Goal: Task Accomplishment & Management: Complete application form

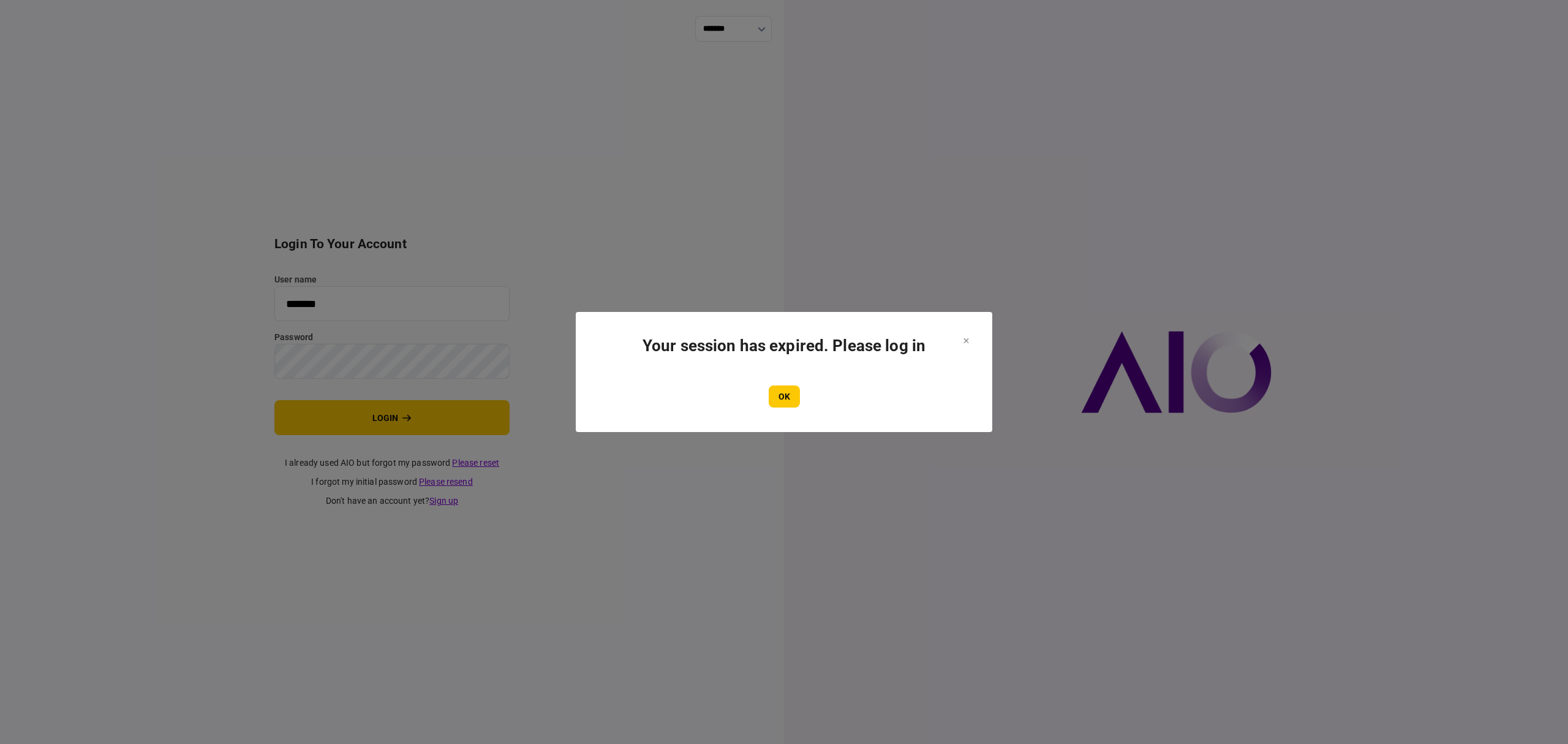
click at [784, 400] on button "OK" at bounding box center [784, 396] width 31 height 22
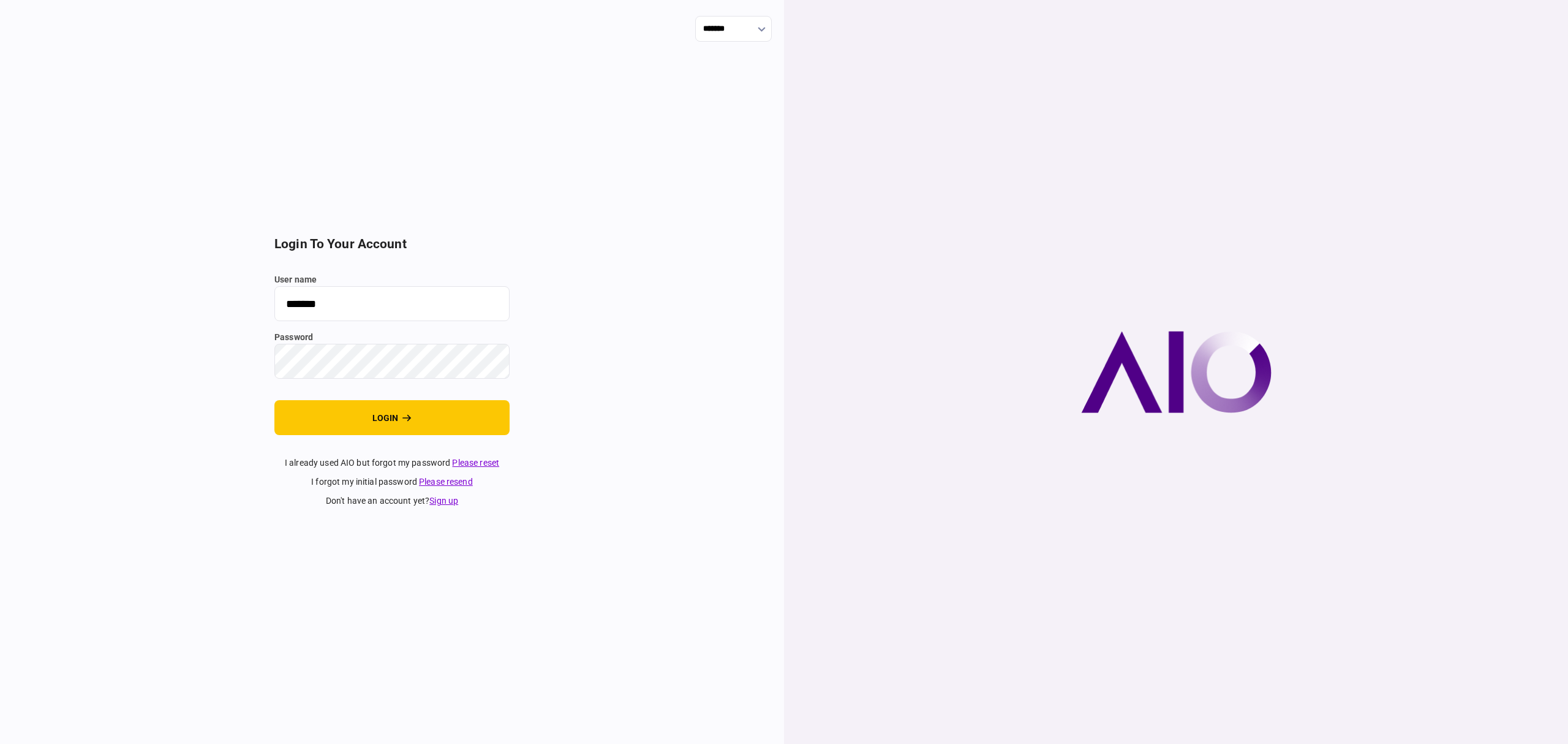
click at [393, 420] on button "login" at bounding box center [391, 417] width 235 height 35
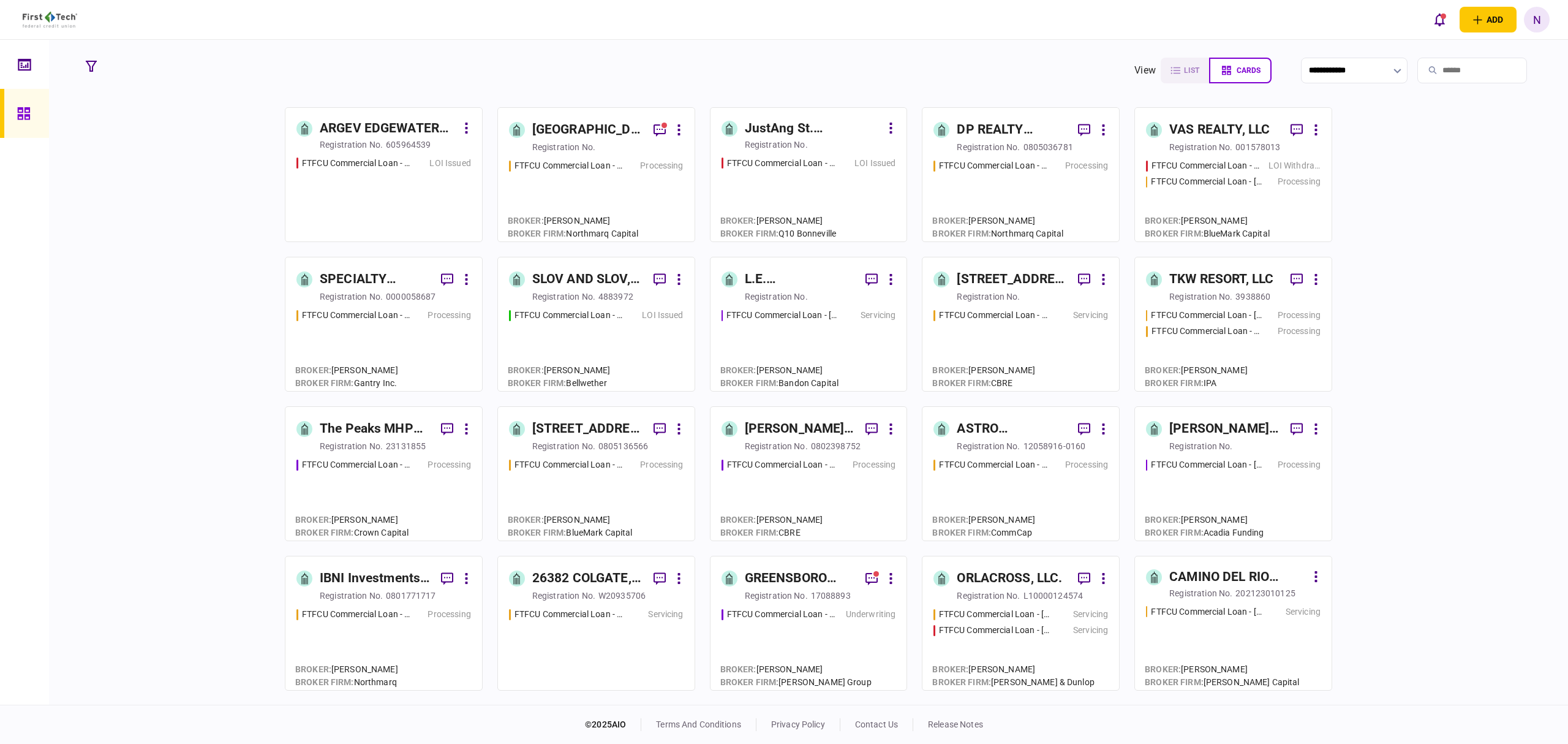
click at [588, 143] on div "registration no." at bounding box center [564, 147] width 63 height 12
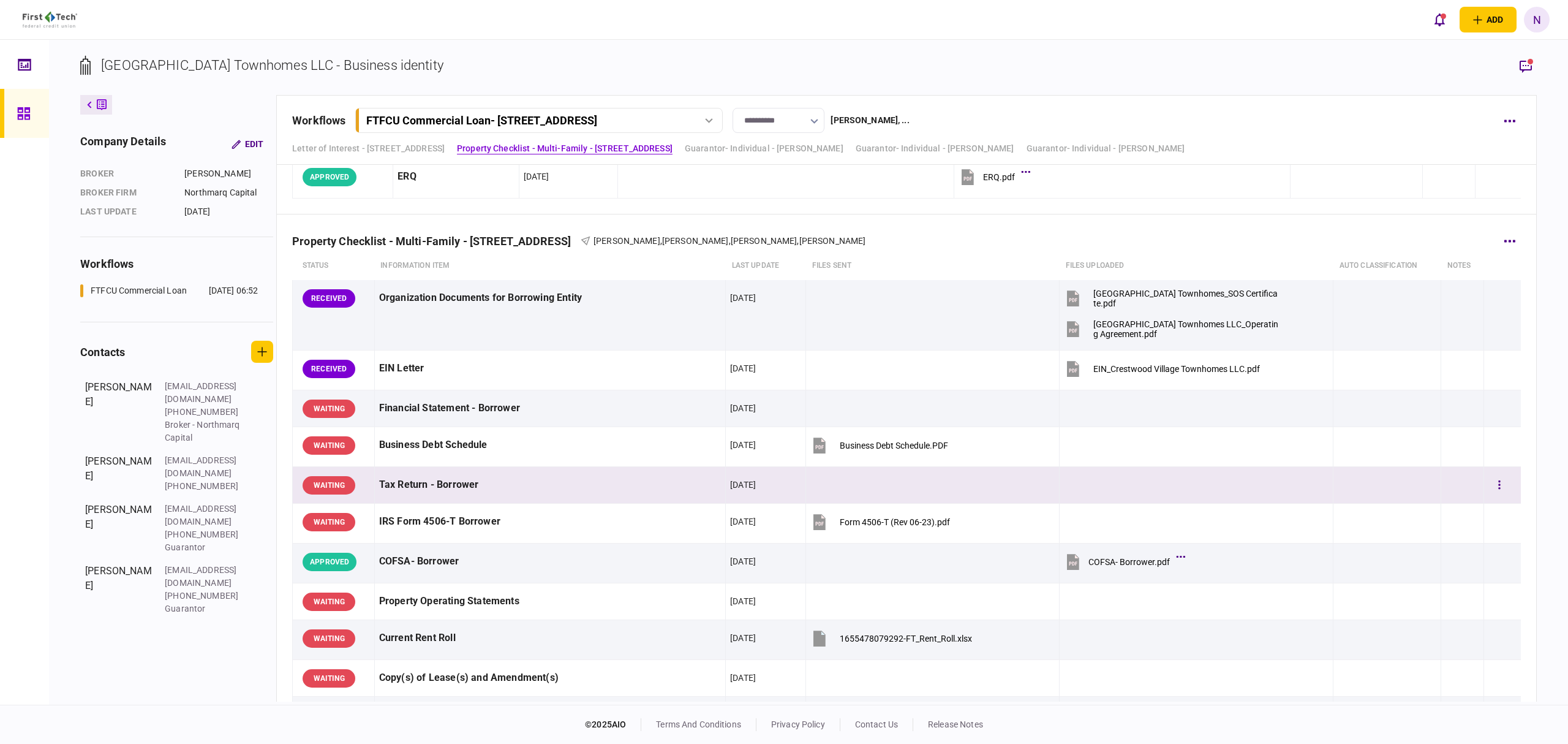
scroll to position [245, 0]
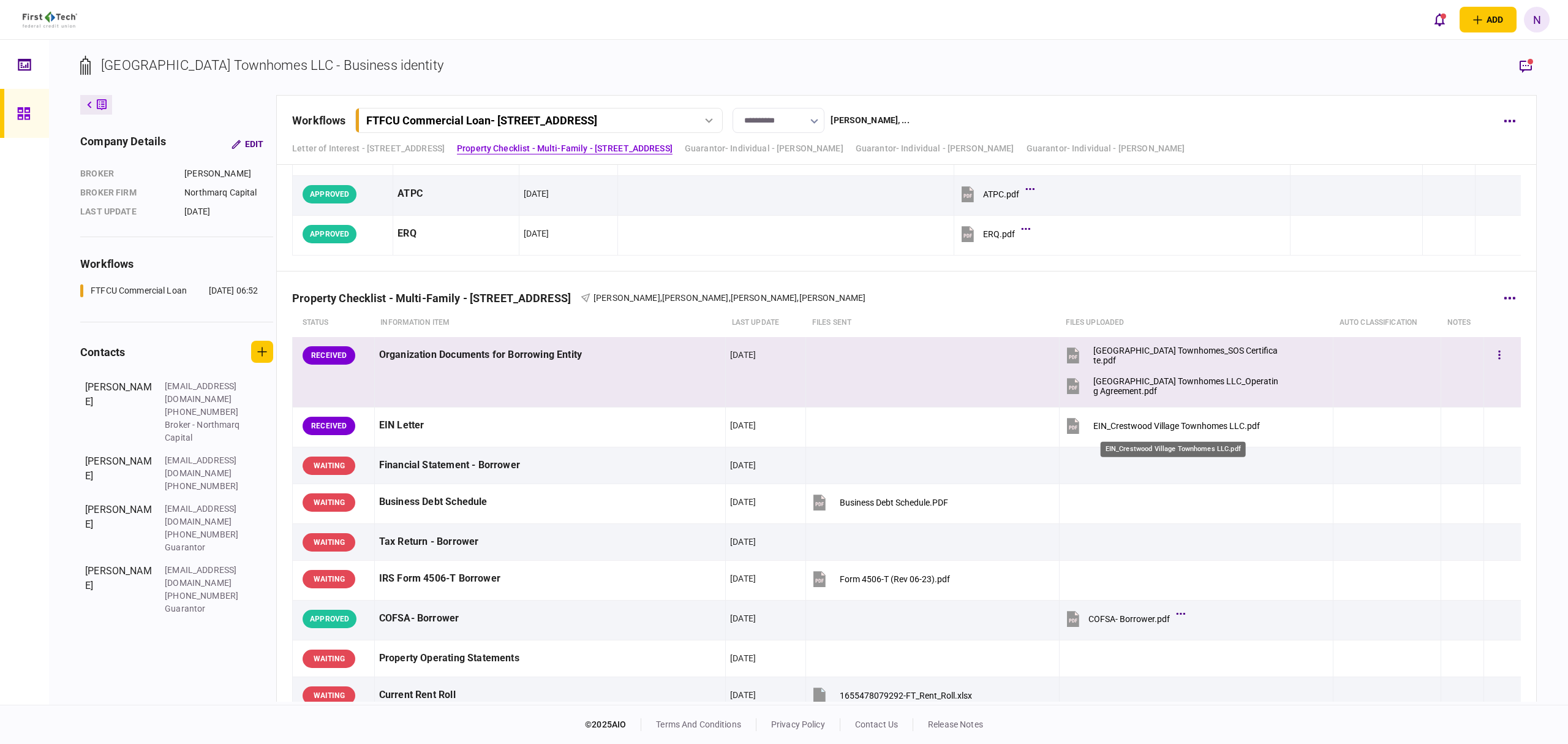
drag, startPoint x: 1188, startPoint y: 432, endPoint x: 390, endPoint y: 402, distance: 798.6
click at [1188, 431] on div "EIN_Crestwood Village Townhomes LLC.pdf" at bounding box center [1177, 426] width 167 height 10
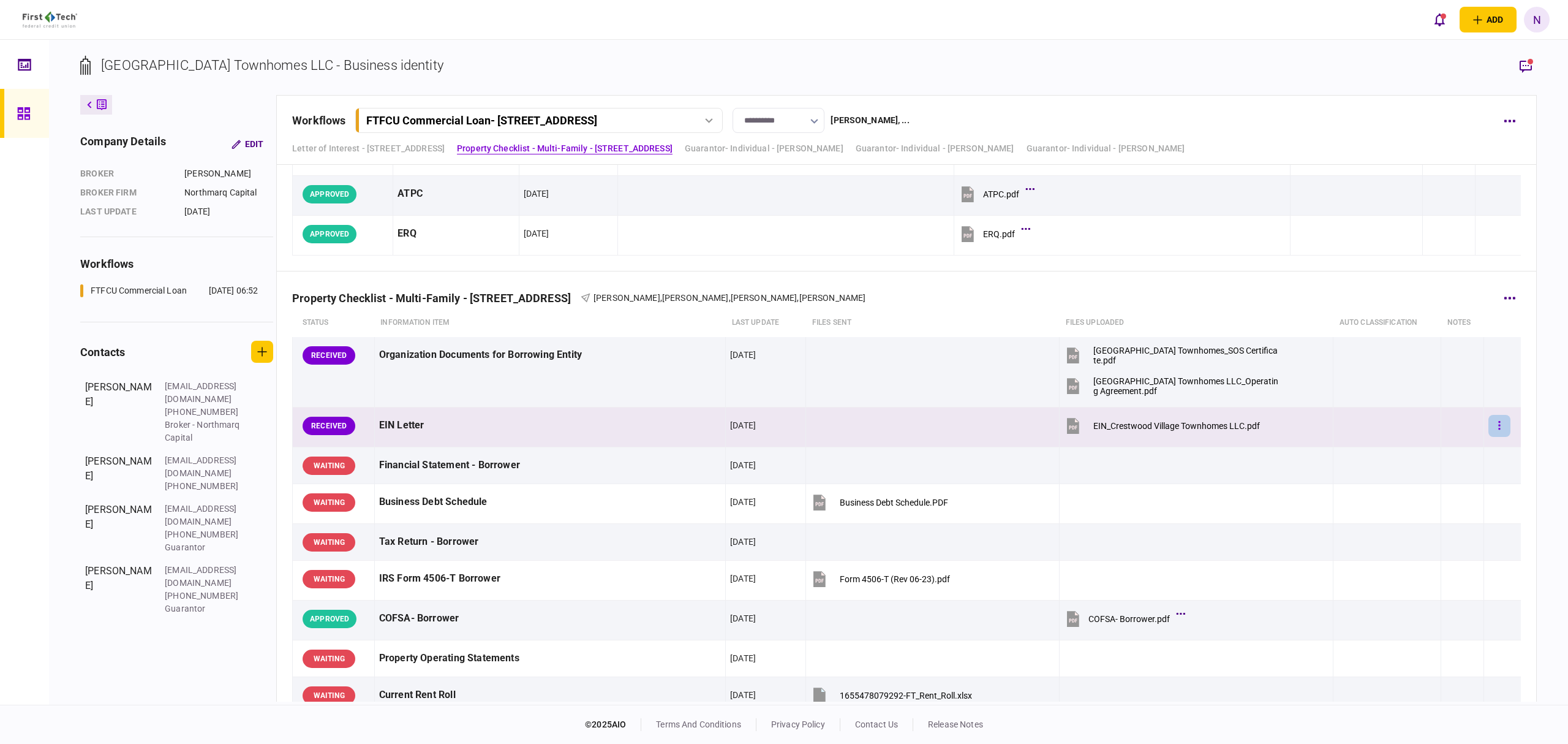
click at [1498, 430] on button "button" at bounding box center [1499, 425] width 22 height 22
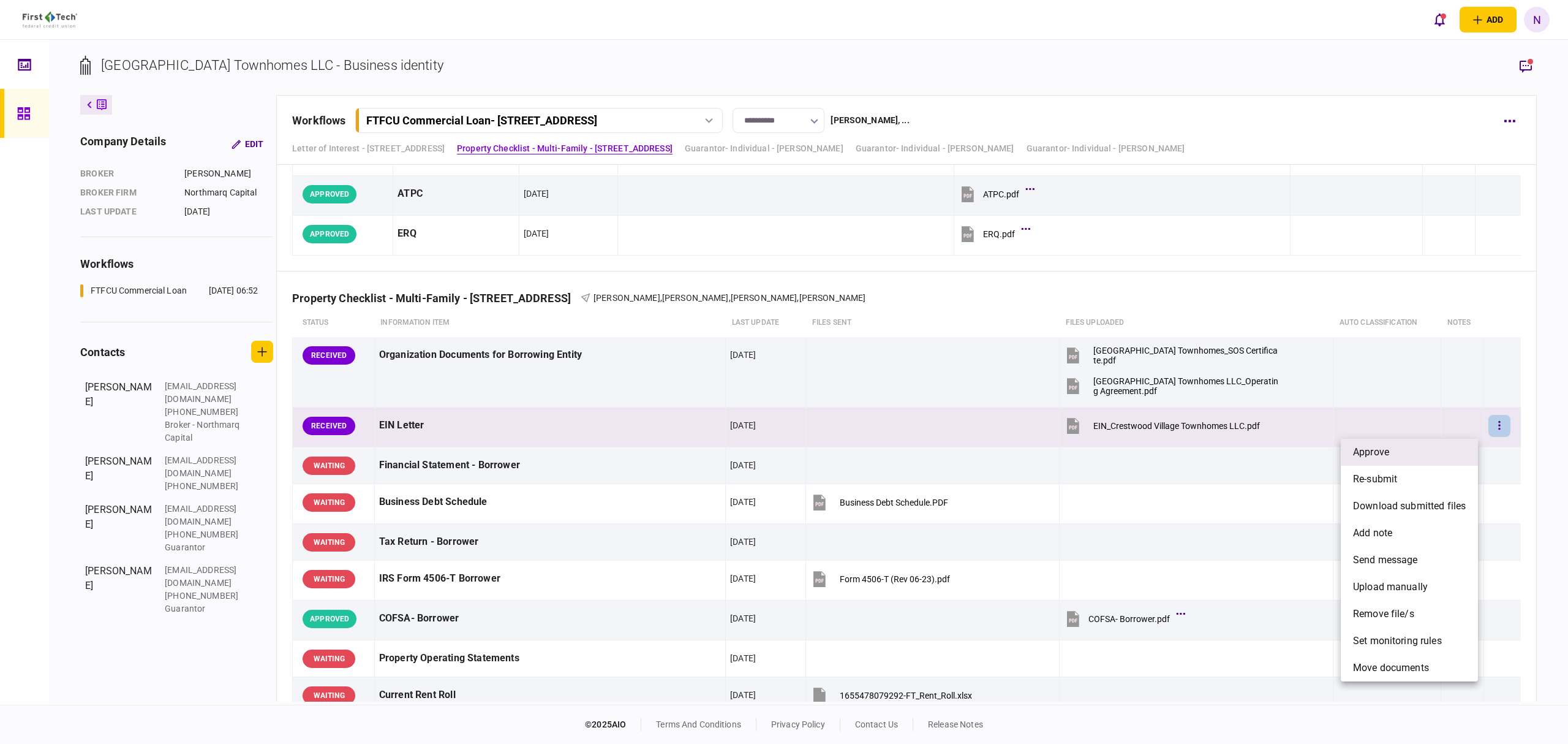
click at [1355, 451] on span "approve" at bounding box center [1371, 452] width 36 height 14
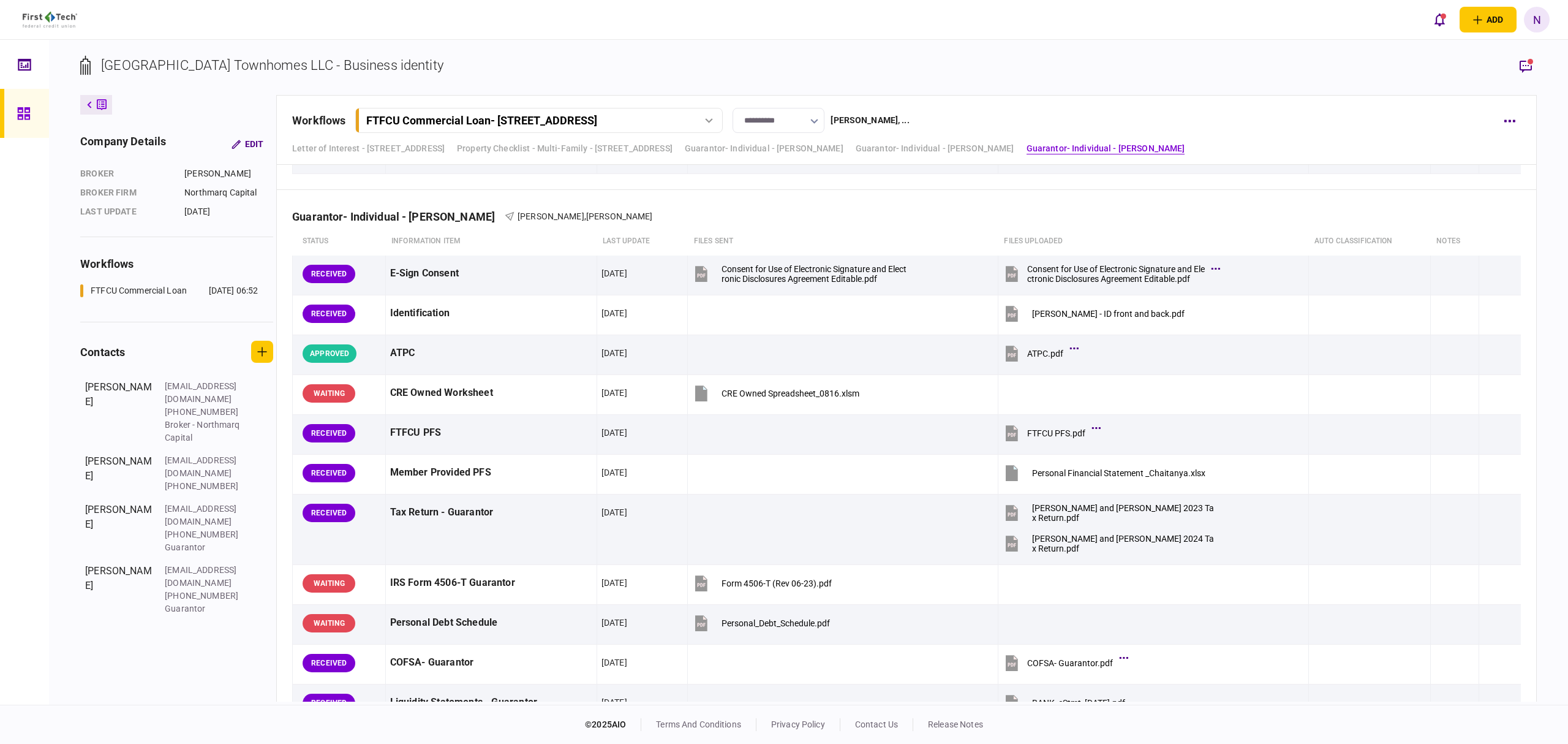
scroll to position [3921, 0]
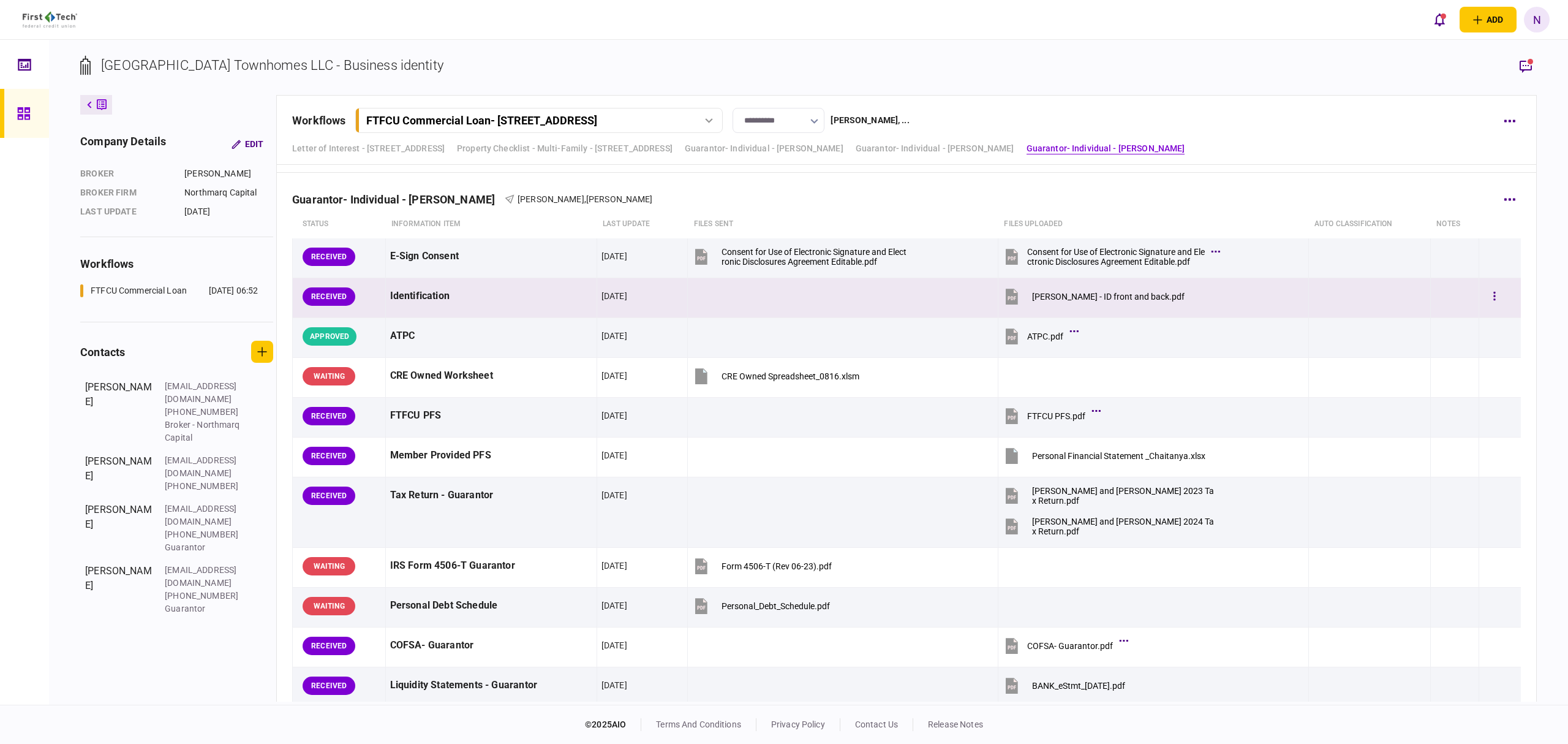
click at [1089, 298] on button "[PERSON_NAME] - ID front and back.pdf" at bounding box center [1093, 296] width 182 height 27
click at [1483, 302] on button "button" at bounding box center [1494, 296] width 22 height 22
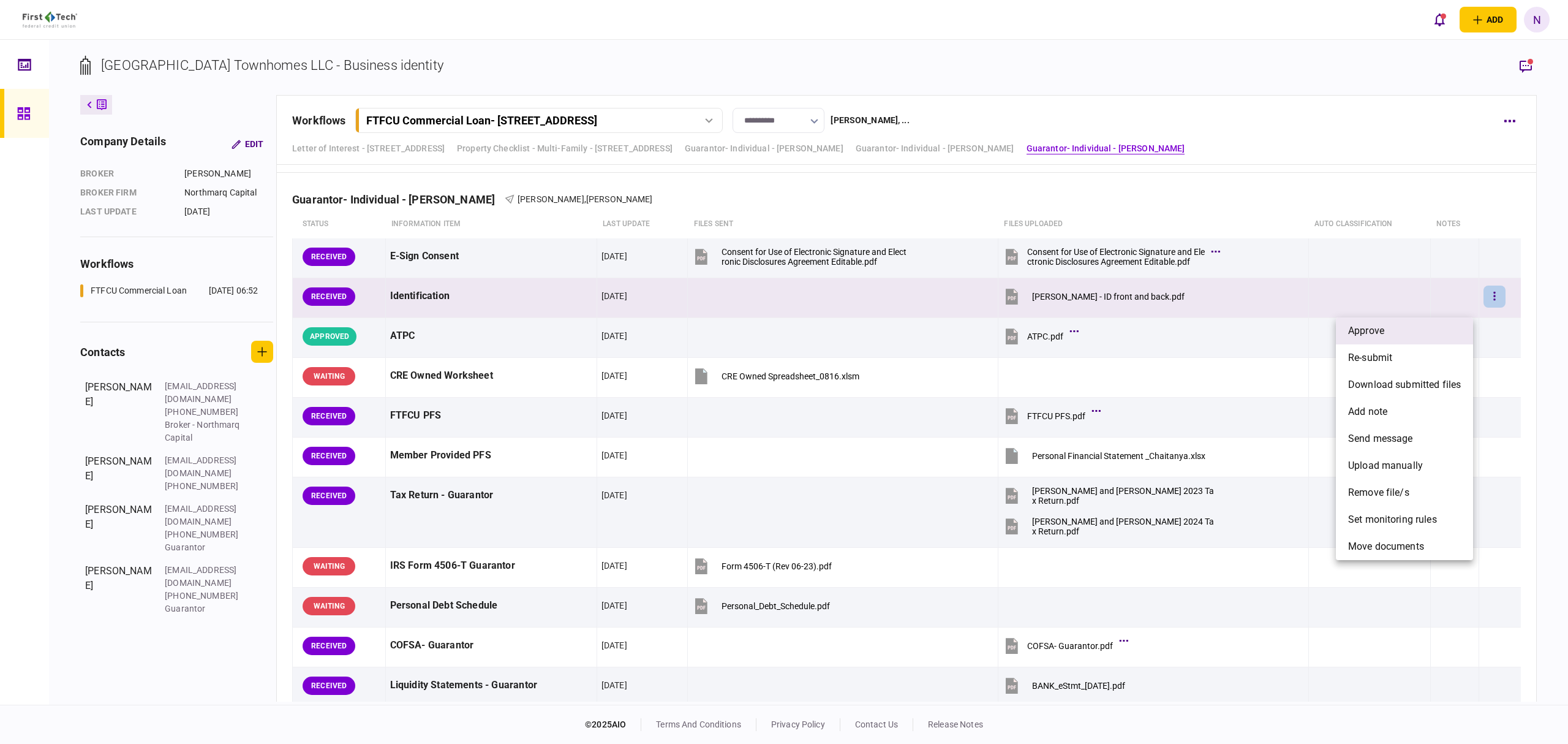
click at [1417, 327] on li "approve" at bounding box center [1404, 330] width 137 height 27
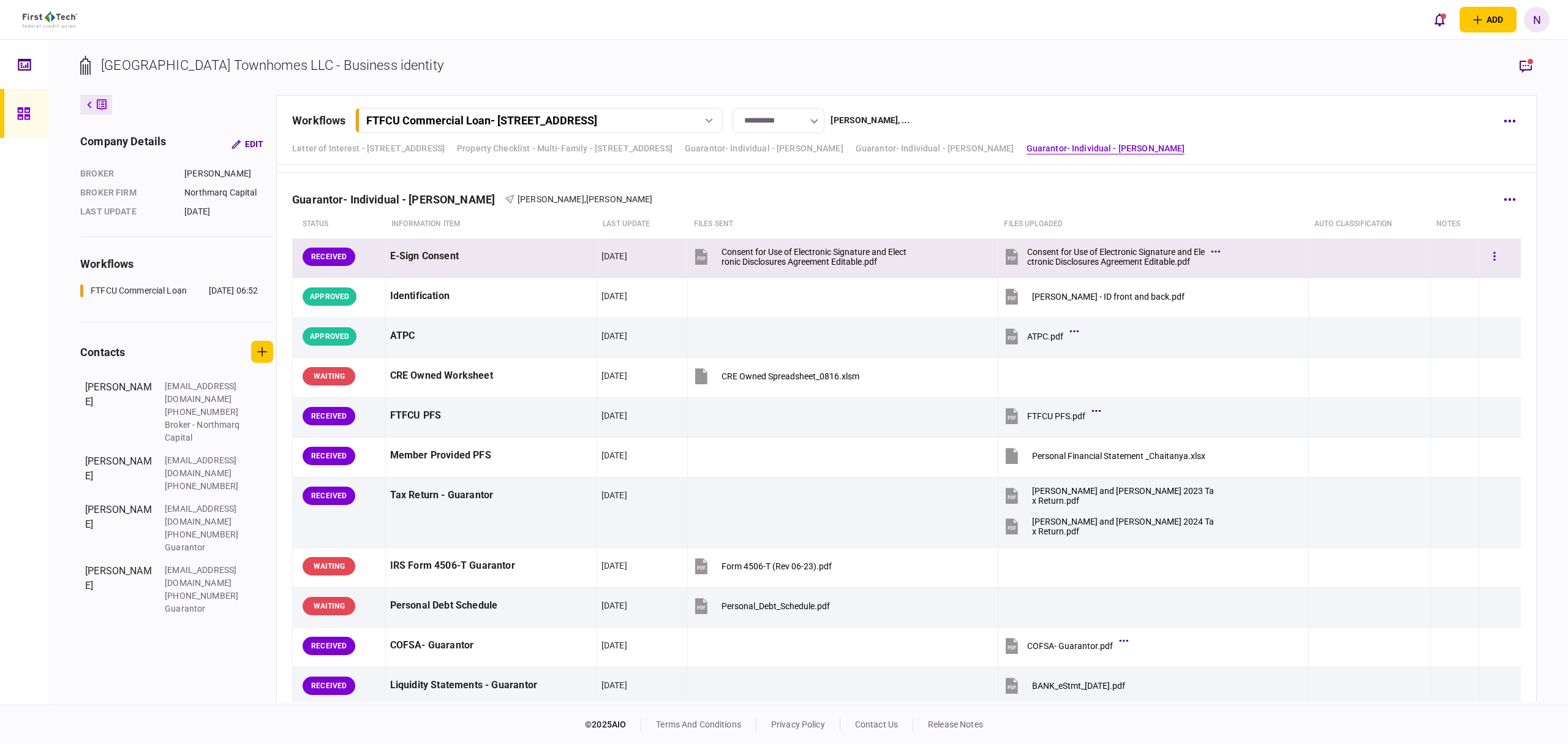
click at [1118, 266] on div "Consent for Use of Electronic Signature and Electronic Disclosures Agreement Ed…" at bounding box center [1116, 256] width 178 height 19
click at [1492, 263] on button "button" at bounding box center [1494, 256] width 22 height 22
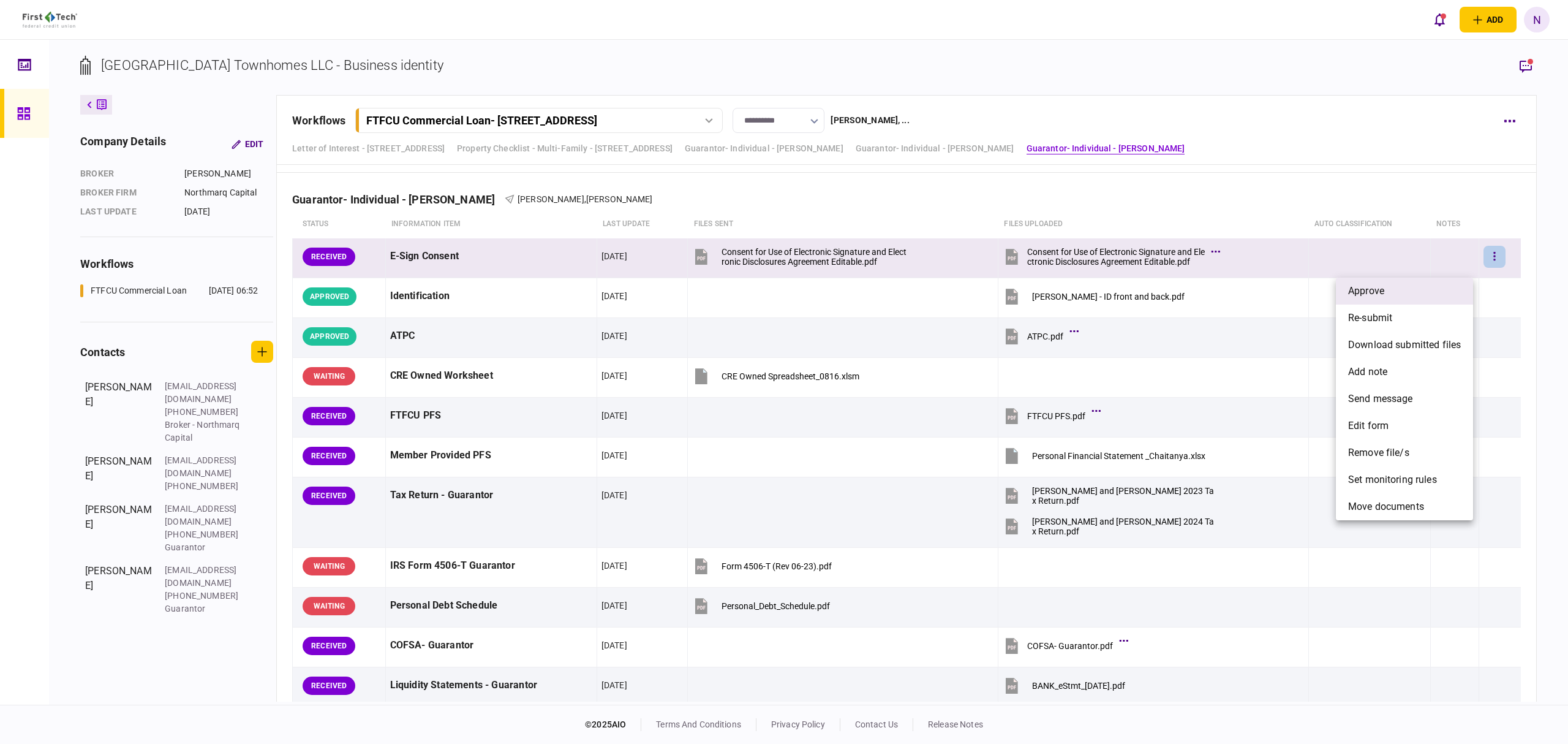
click at [1411, 292] on li "approve" at bounding box center [1404, 291] width 137 height 27
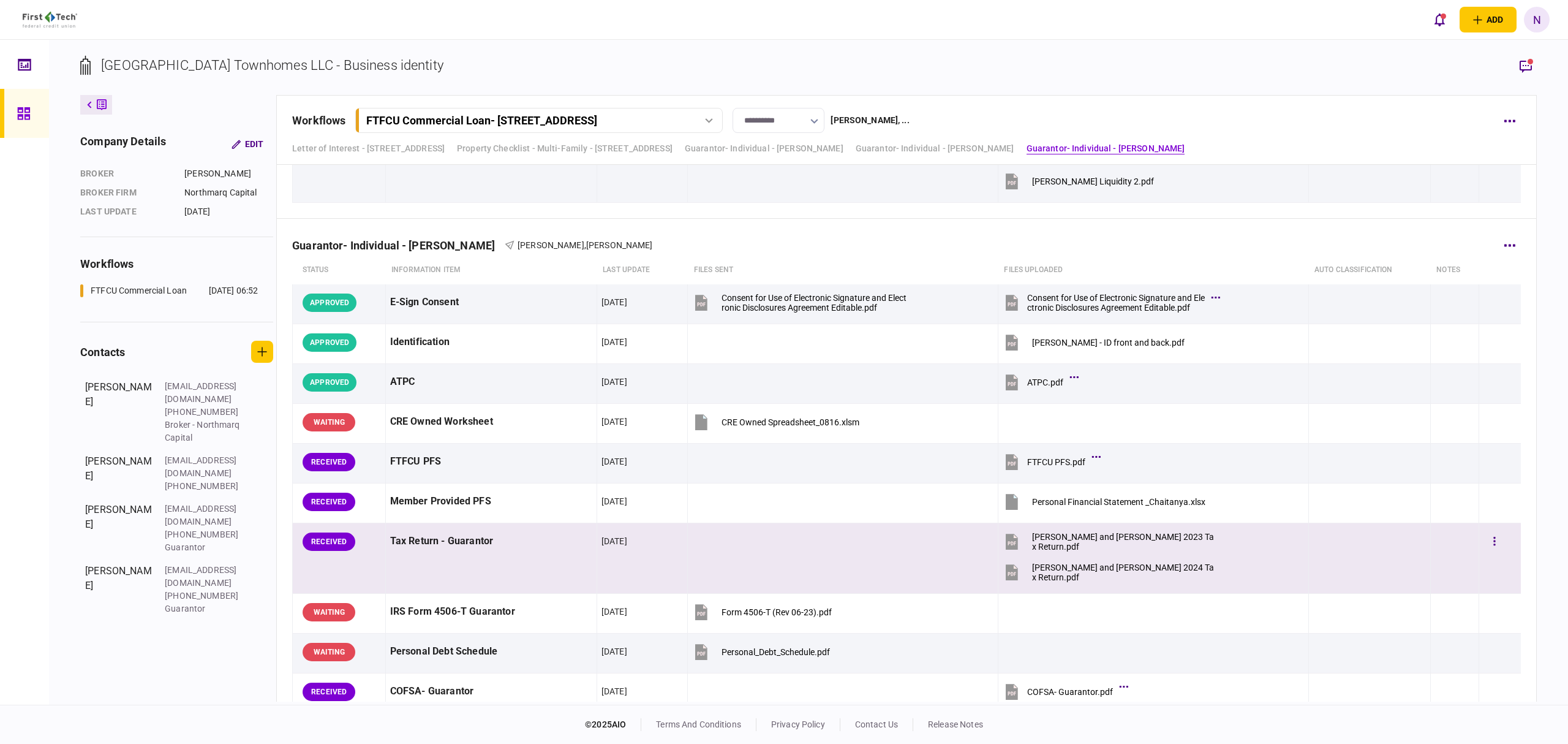
scroll to position [3874, 0]
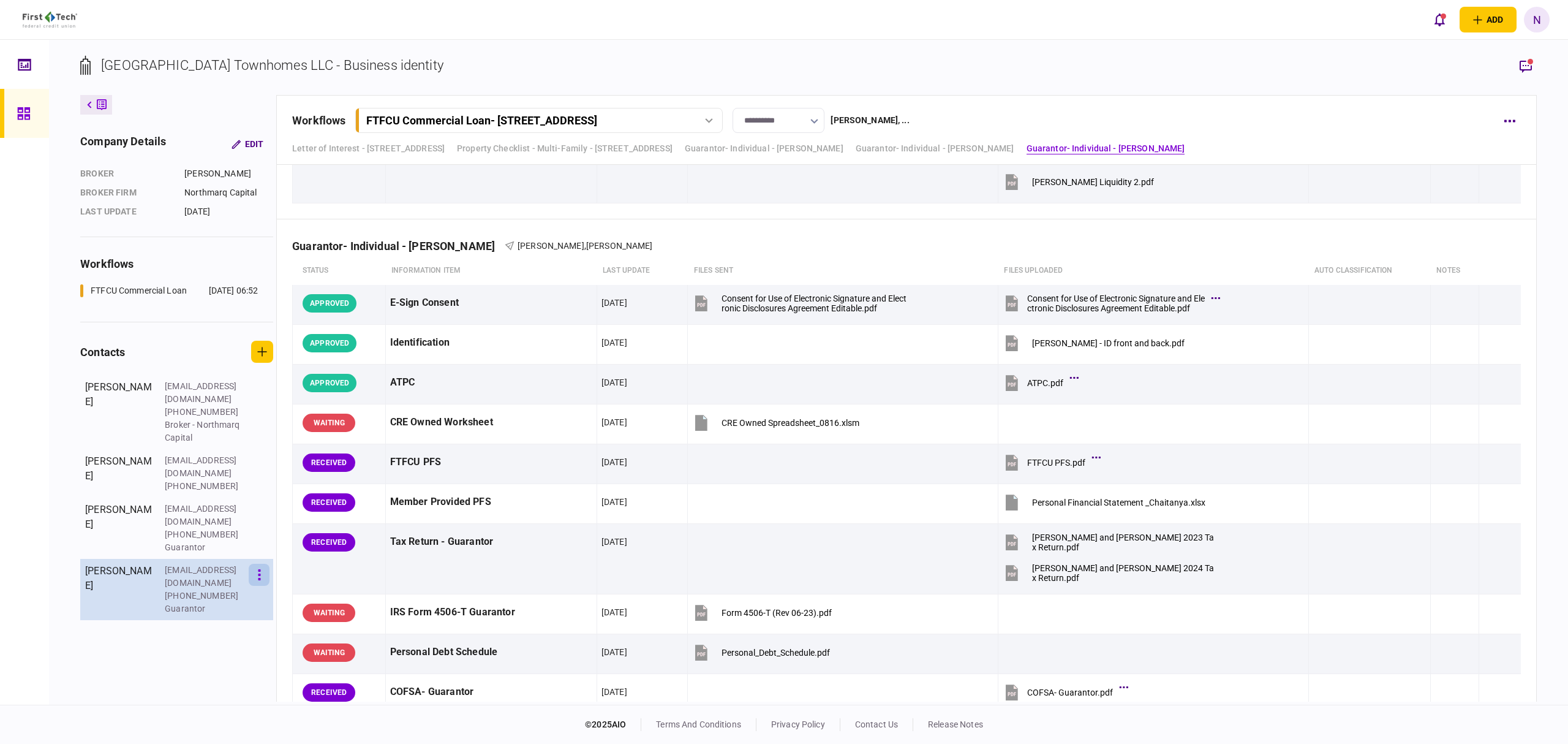
click at [255, 563] on button "button" at bounding box center [259, 574] width 21 height 22
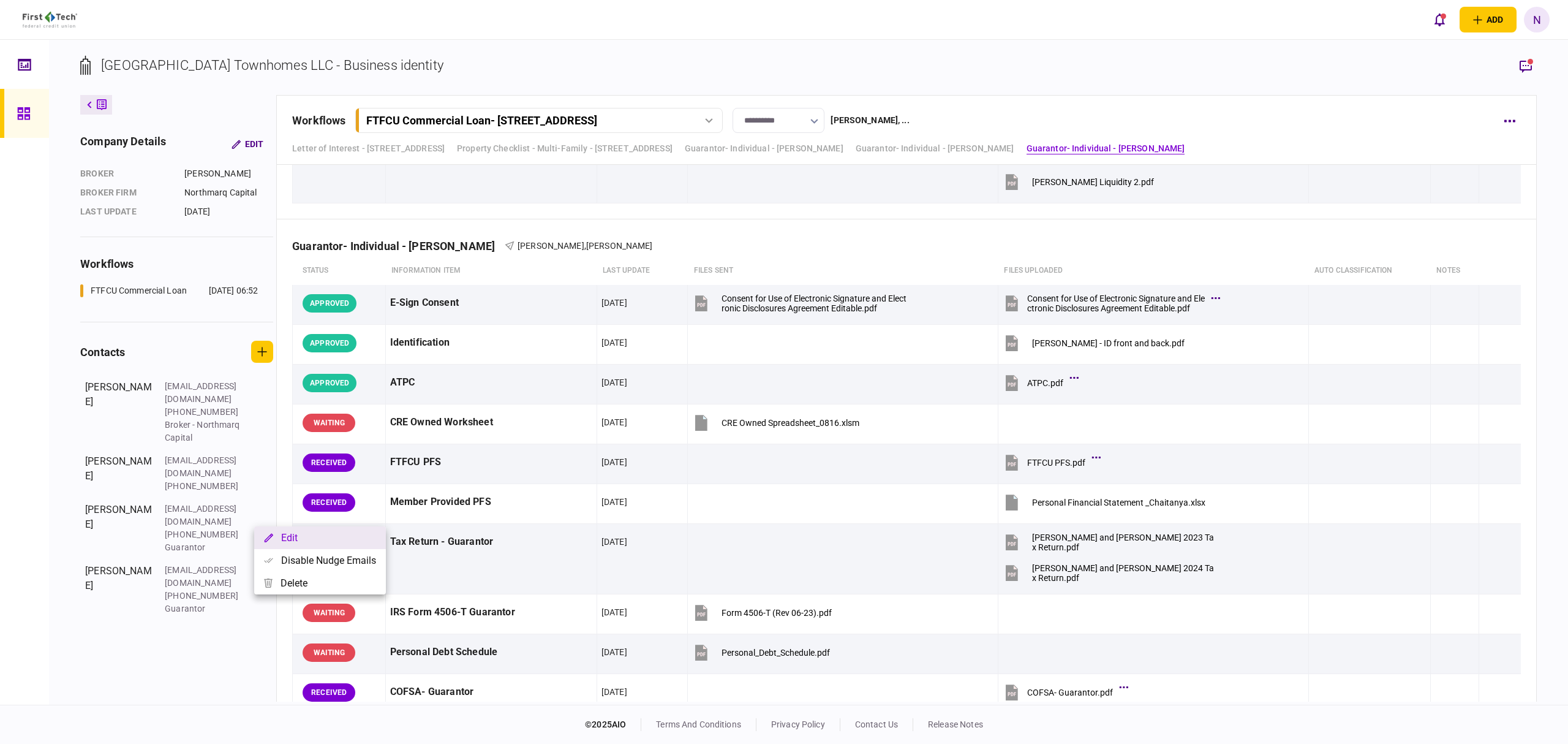
click at [284, 533] on button "Edit" at bounding box center [319, 537] width 132 height 23
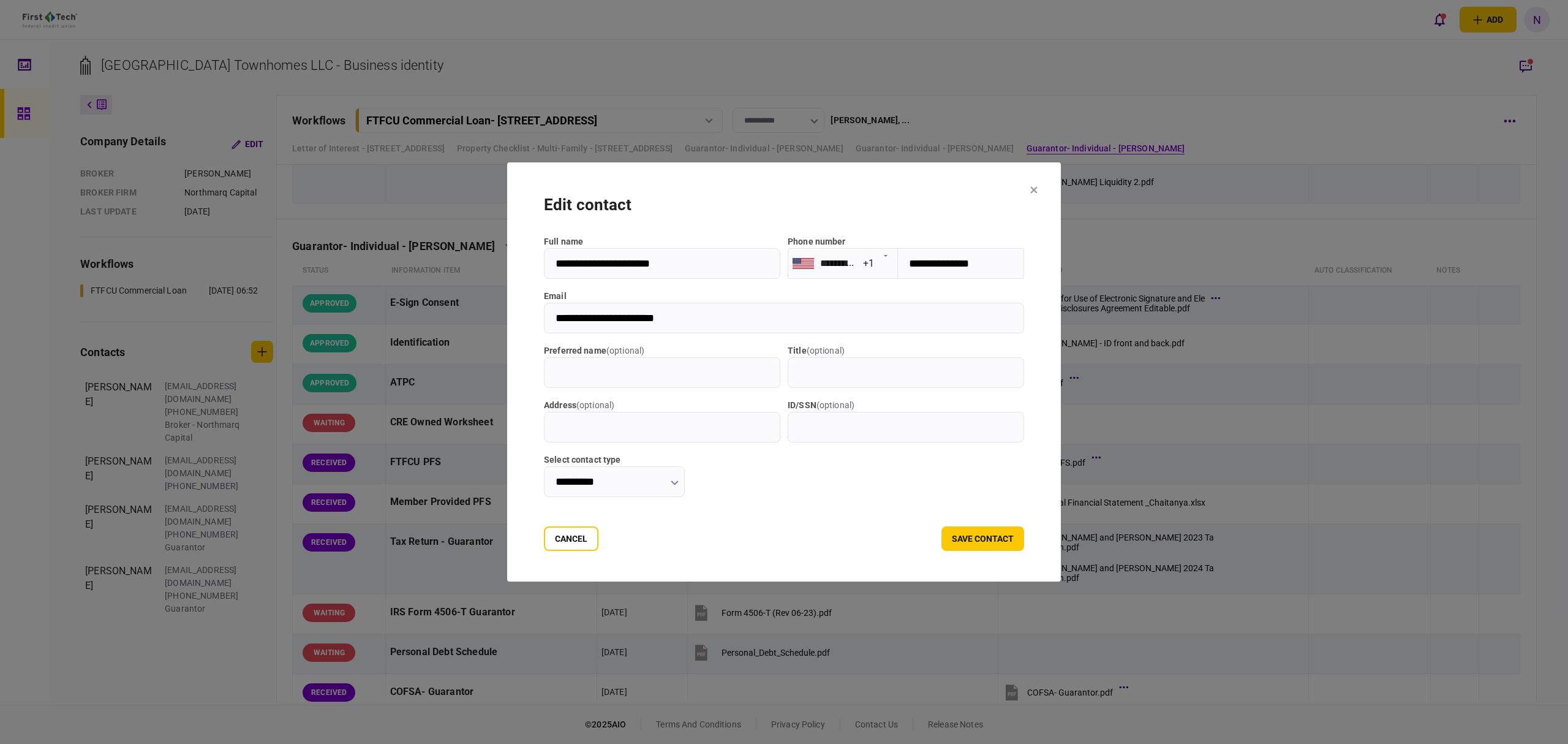
drag, startPoint x: 1008, startPoint y: 266, endPoint x: 897, endPoint y: 268, distance: 111.0
click at [898, 268] on input "**********" at bounding box center [960, 263] width 126 height 31
drag, startPoint x: 694, startPoint y: 314, endPoint x: 520, endPoint y: 317, distance: 174.0
click at [544, 317] on input "**********" at bounding box center [784, 318] width 480 height 31
drag, startPoint x: 549, startPoint y: 542, endPoint x: 13, endPoint y: 450, distance: 543.8
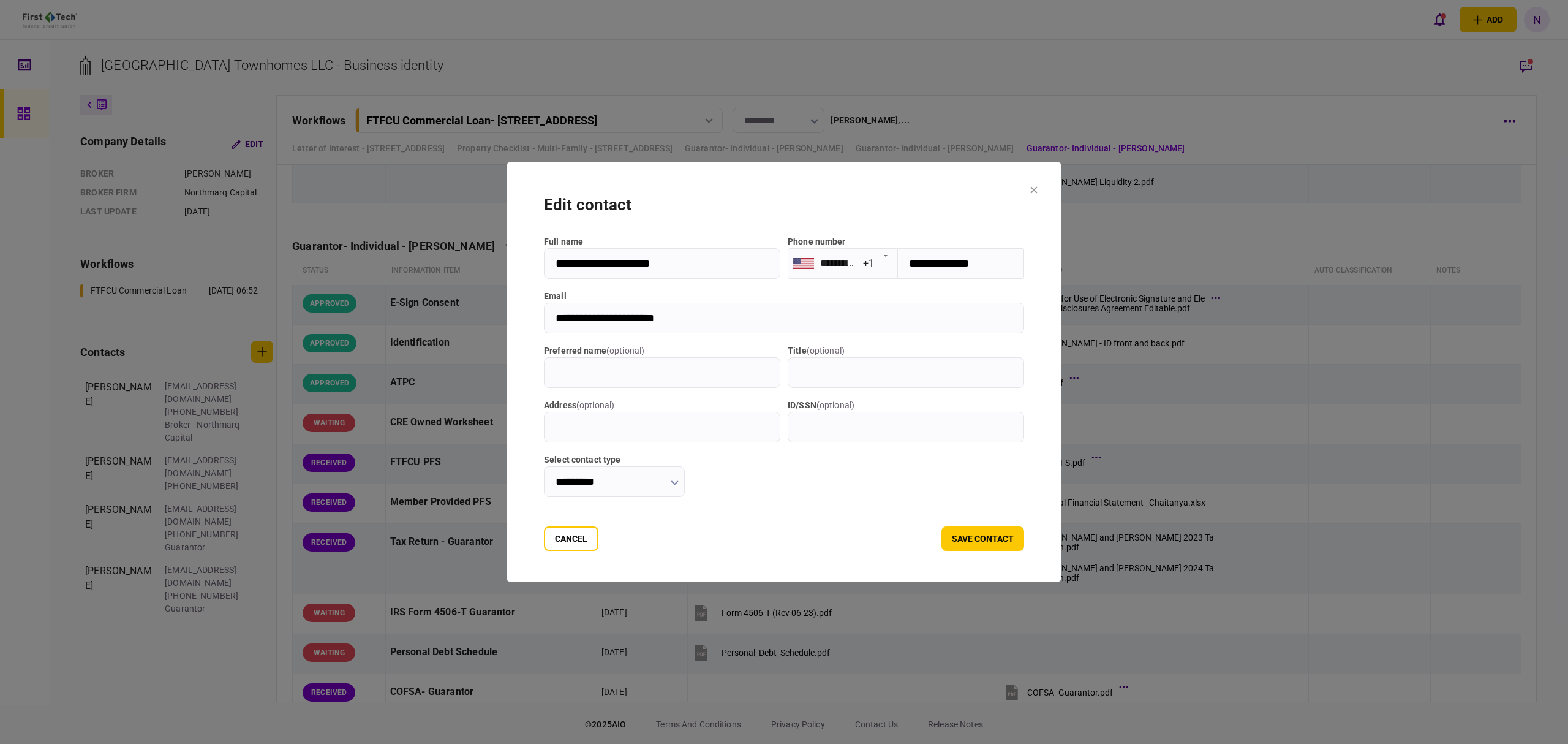
click at [549, 542] on button "Cancel" at bounding box center [571, 538] width 55 height 24
